Goal: Information Seeking & Learning: Learn about a topic

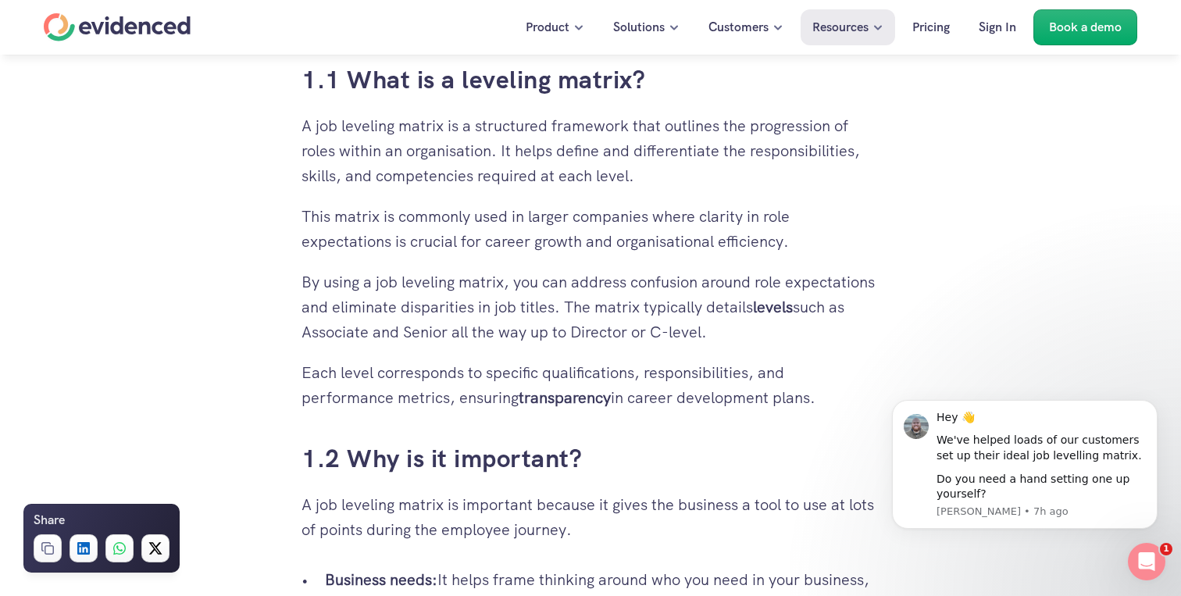
scroll to position [791, 0]
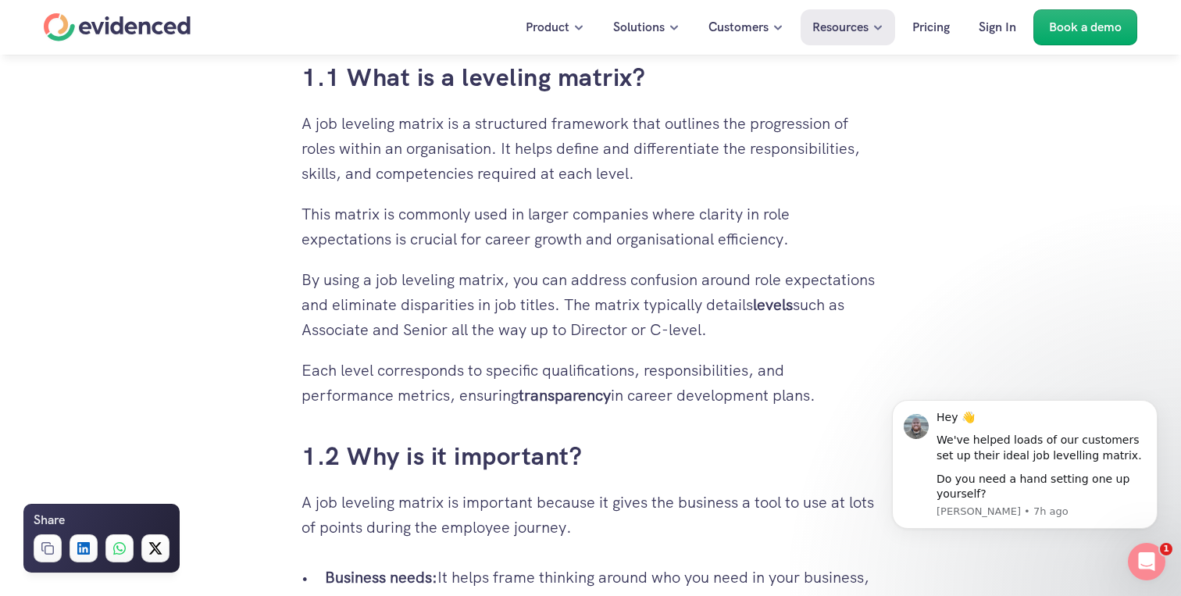
drag, startPoint x: 438, startPoint y: 333, endPoint x: 637, endPoint y: 339, distance: 198.6
click at [637, 339] on p "By using a job leveling matrix, you can address confusion around role expectati…" at bounding box center [591, 304] width 578 height 75
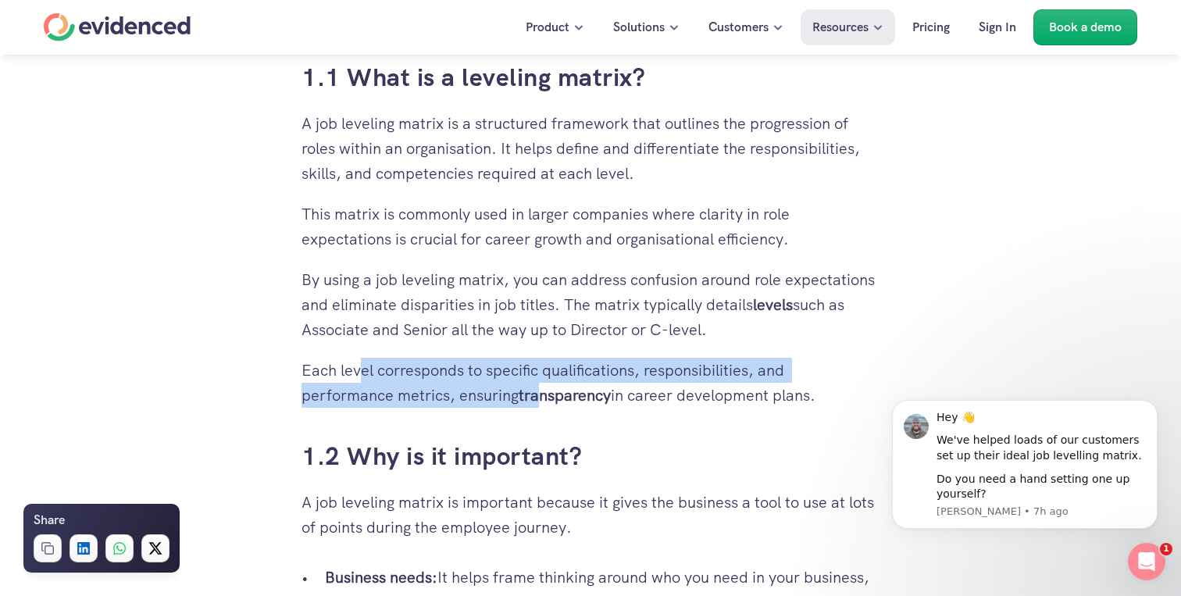
drag, startPoint x: 358, startPoint y: 366, endPoint x: 548, endPoint y: 387, distance: 191.0
click at [548, 387] on p "Each level corresponds to specific qualifications, responsibilities, and perfor…" at bounding box center [591, 383] width 578 height 50
click at [548, 387] on strong "transparency" at bounding box center [565, 395] width 92 height 20
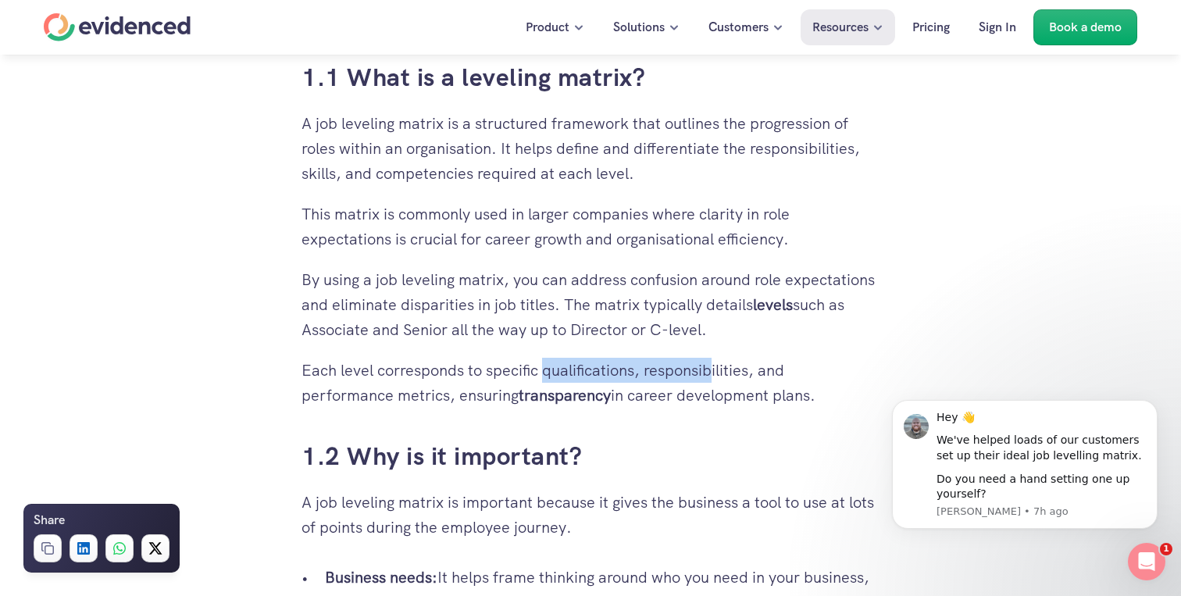
drag, startPoint x: 547, startPoint y: 369, endPoint x: 713, endPoint y: 368, distance: 166.4
click at [714, 368] on p "Each level corresponds to specific qualifications, responsibilities, and perfor…" at bounding box center [591, 383] width 578 height 50
click at [713, 368] on p "Each level corresponds to specific qualifications, responsibilities, and perfor…" at bounding box center [591, 383] width 578 height 50
drag, startPoint x: 581, startPoint y: 369, endPoint x: 607, endPoint y: 369, distance: 26.6
click at [607, 369] on p "Each level corresponds to specific qualifications, responsibilities, and perfor…" at bounding box center [591, 383] width 578 height 50
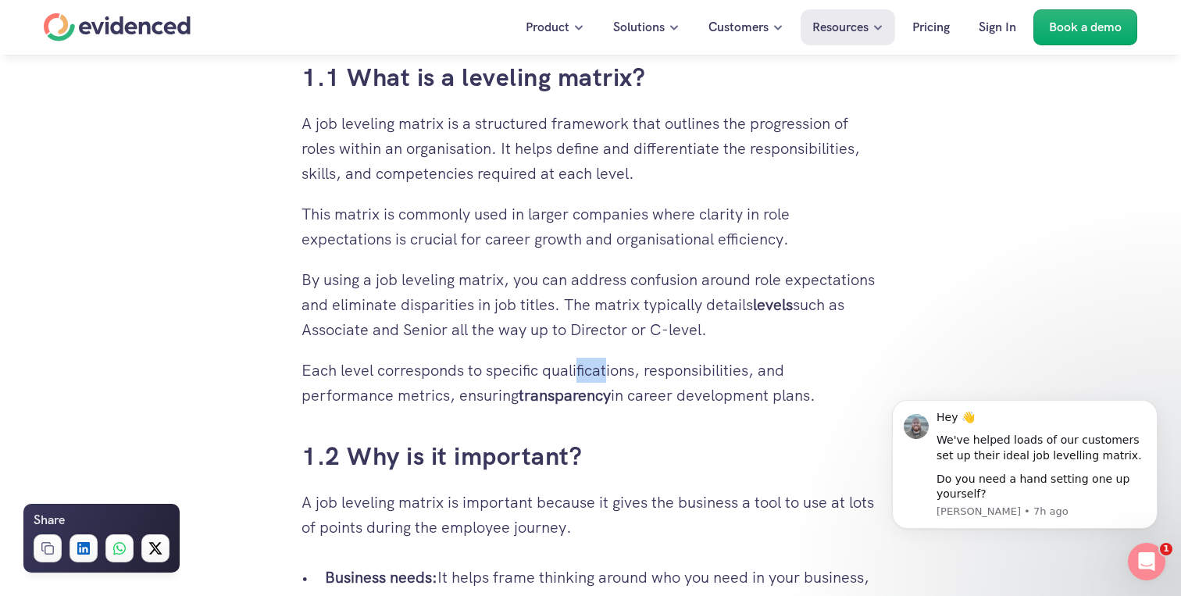
click at [607, 369] on p "Each level corresponds to specific qualifications, responsibilities, and perfor…" at bounding box center [591, 383] width 578 height 50
drag, startPoint x: 366, startPoint y: 388, endPoint x: 543, endPoint y: 398, distance: 177.6
click at [543, 398] on p "Each level corresponds to specific qualifications, responsibilities, and perfor…" at bounding box center [591, 383] width 578 height 50
click at [543, 398] on strong "transparency" at bounding box center [565, 395] width 92 height 20
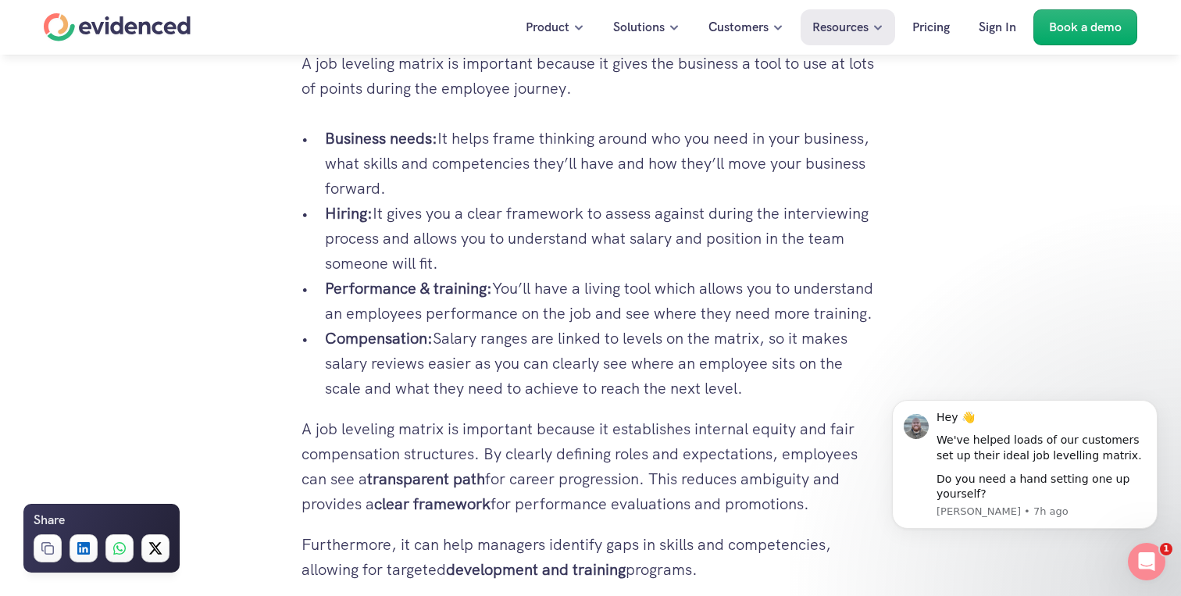
scroll to position [1245, 0]
